Goal: Task Accomplishment & Management: Manage account settings

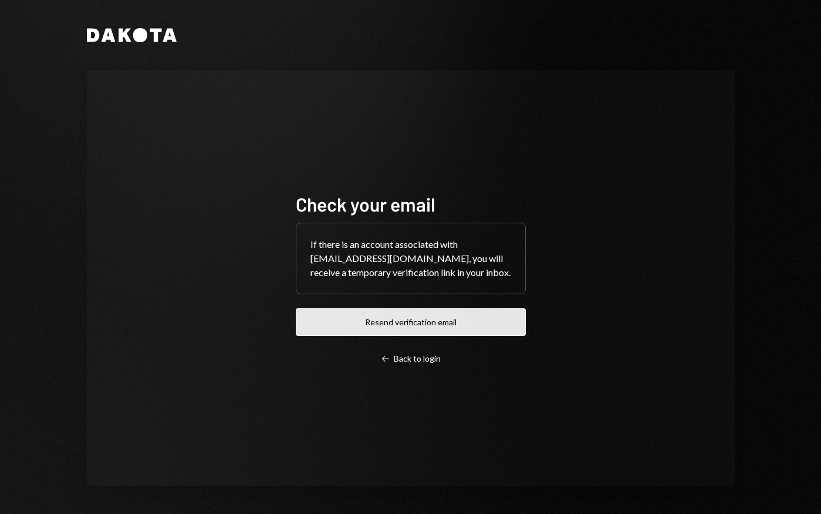
click at [440, 323] on button "Resend verification email" at bounding box center [411, 323] width 230 height 28
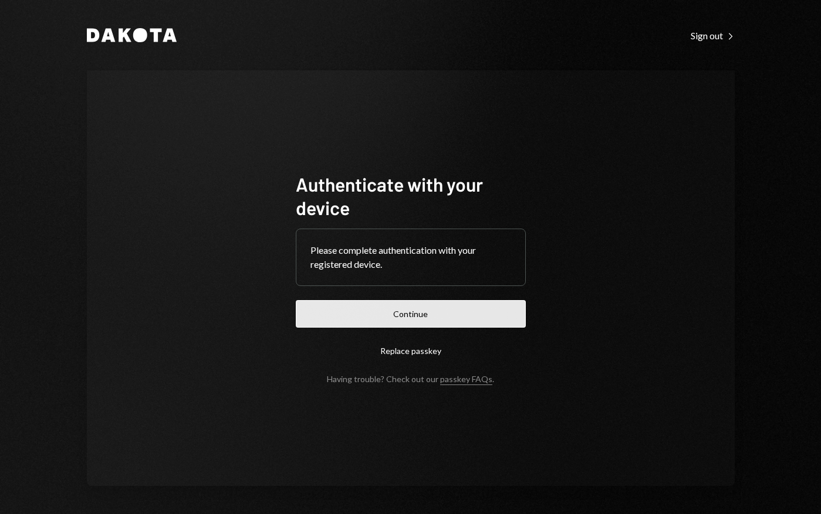
click at [444, 314] on button "Continue" at bounding box center [411, 314] width 230 height 28
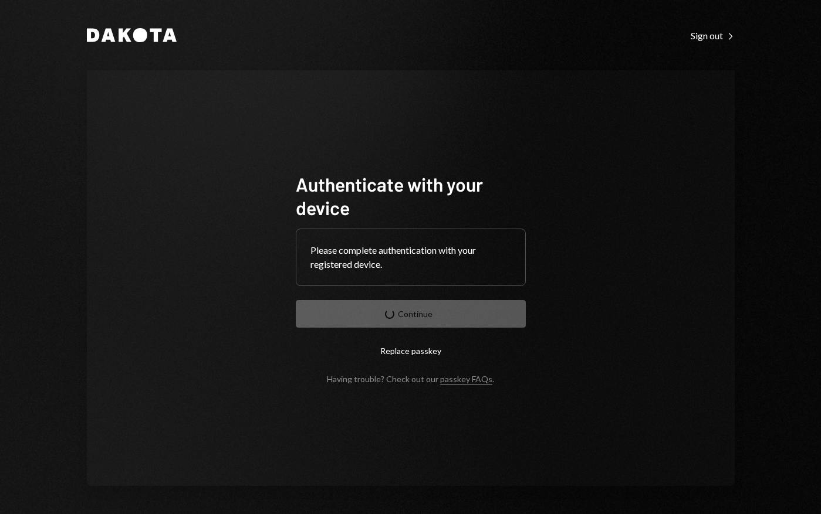
click at [587, 239] on div "Authenticate with your device Please complete authentication with your register…" at bounding box center [411, 278] width 648 height 416
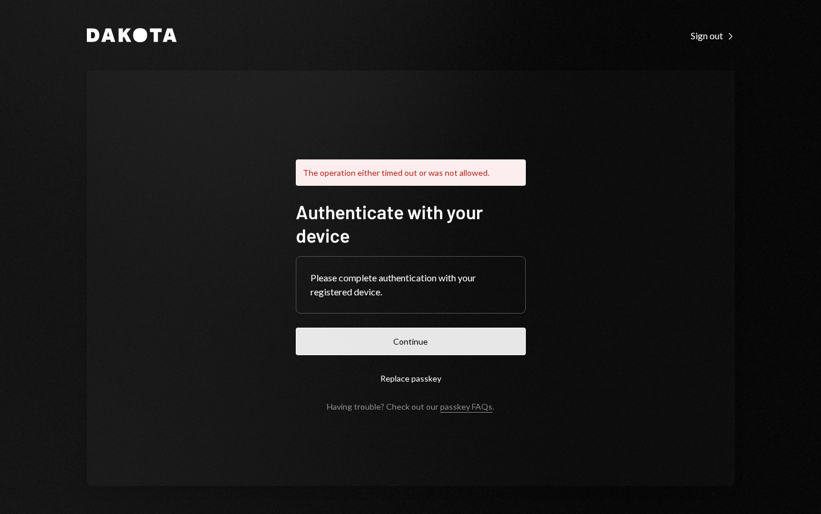
click at [475, 340] on button "Continue" at bounding box center [411, 342] width 230 height 28
